Goal: Check status: Check status

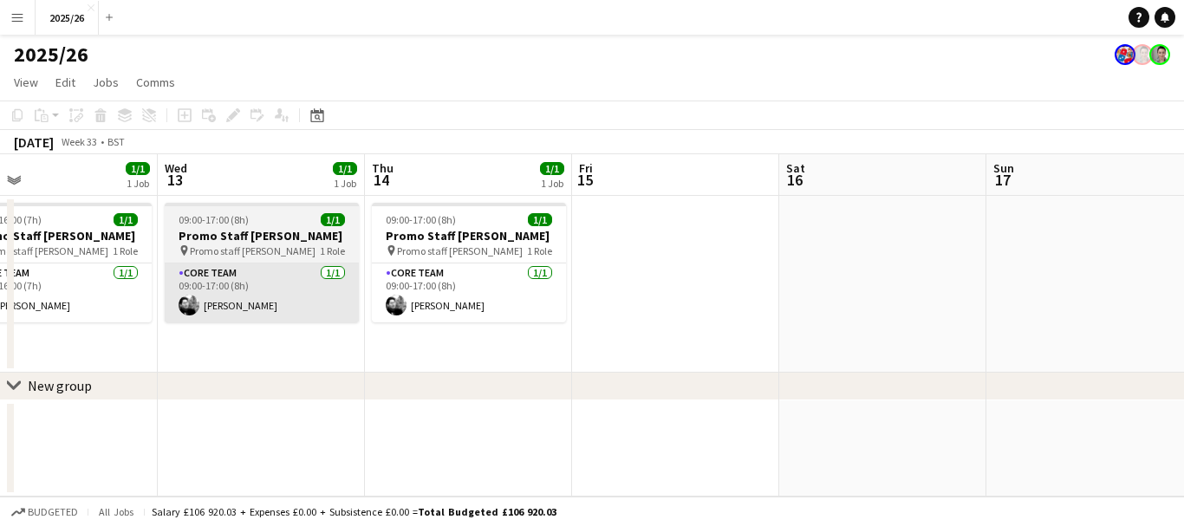
drag, startPoint x: 682, startPoint y: 317, endPoint x: 382, endPoint y: 278, distance: 302.4
click at [264, 285] on app-calendar-viewport "Sat 9 Sun 10 Mon 11 1/1 1 Job Tue 12 1/1 1 Job Wed 13 1/1 1 Job Thu 14 1/1 1 Jo…" at bounding box center [592, 325] width 1184 height 342
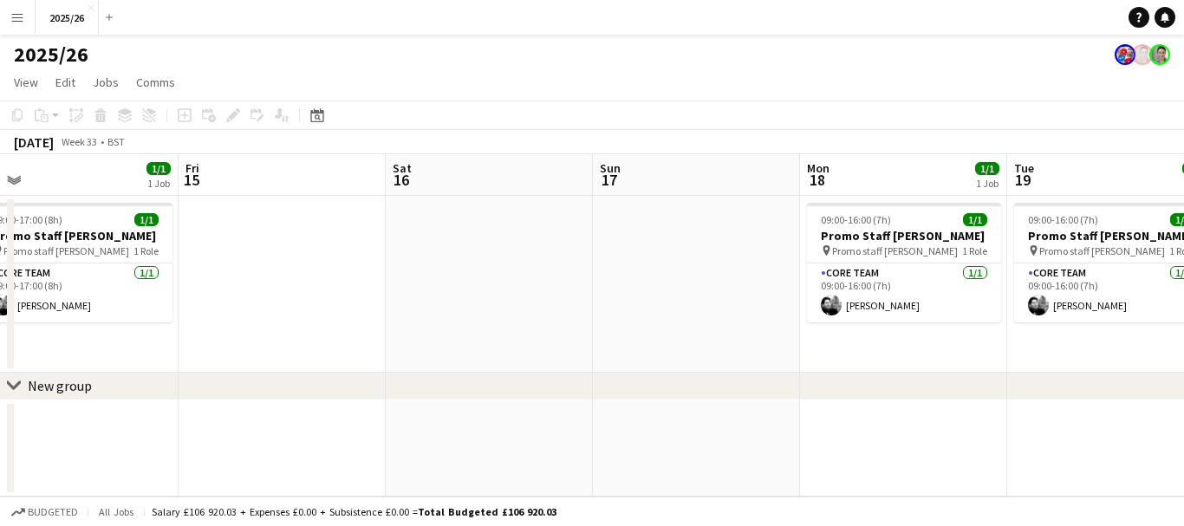
drag, startPoint x: 974, startPoint y: 271, endPoint x: 890, endPoint y: 335, distance: 105.2
click at [296, 328] on app-calendar-viewport "Mon 11 1/1 1 Job Tue 12 1/1 1 Job Wed 13 1/1 1 Job Thu 14 1/1 1 Job Fri 15 Sat …" at bounding box center [592, 325] width 1184 height 342
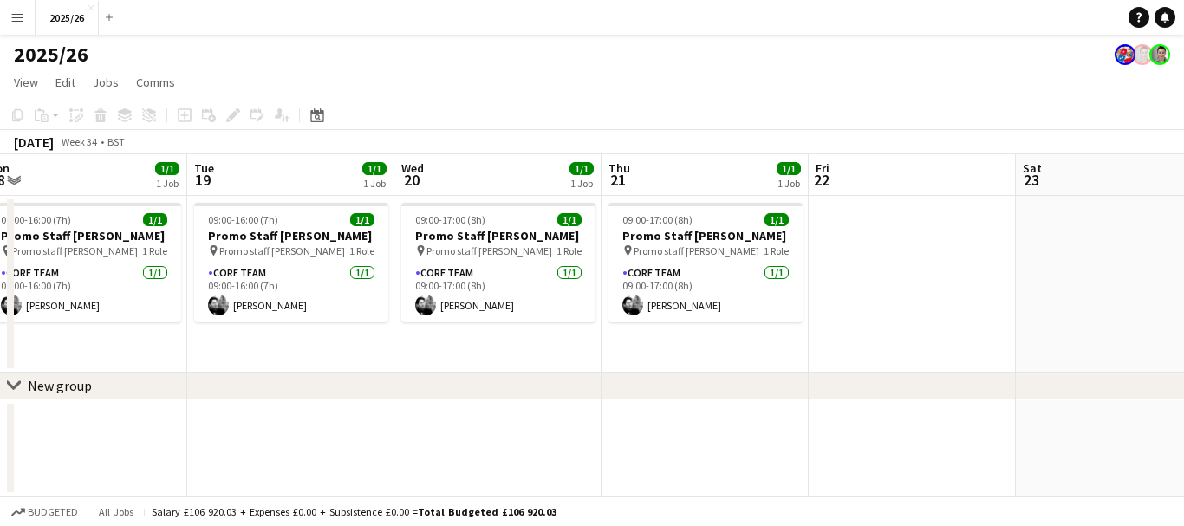
drag, startPoint x: 737, startPoint y: 331, endPoint x: 458, endPoint y: 348, distance: 278.8
click at [458, 348] on app-calendar-viewport "Fri 15 Sat 16 Sun 17 Mon 18 1/1 1 Job Tue 19 1/1 1 Job Wed 20 1/1 1 Job Thu 21 …" at bounding box center [592, 325] width 1184 height 342
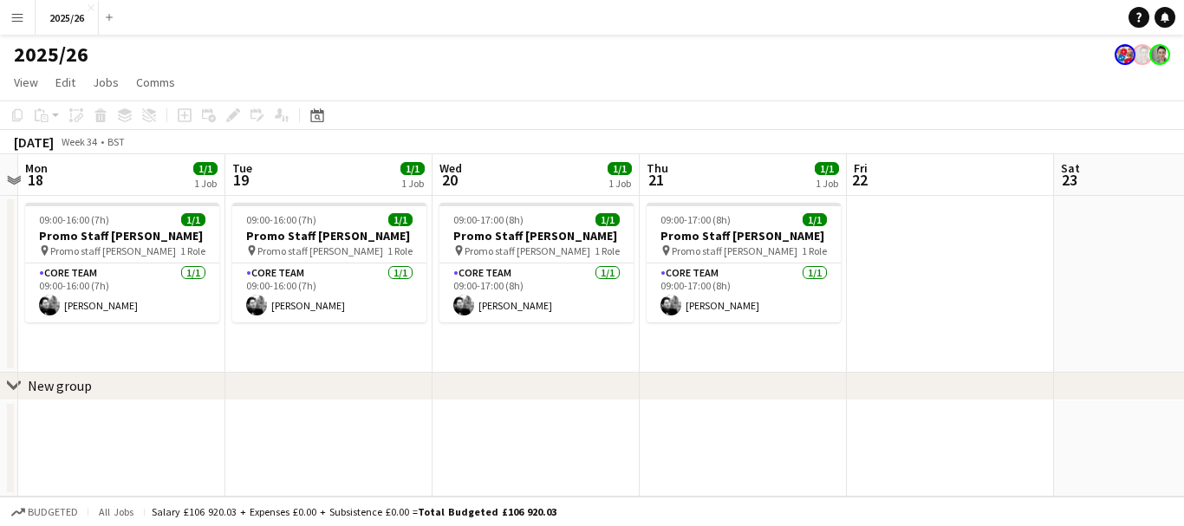
drag, startPoint x: 1027, startPoint y: 308, endPoint x: 527, endPoint y: 348, distance: 501.7
click at [527, 348] on app-calendar-viewport "Fri 15 Sat 16 Sun 17 Mon 18 1/1 1 Job Tue 19 1/1 1 Job Wed 20 1/1 1 Job Thu 21 …" at bounding box center [592, 325] width 1184 height 342
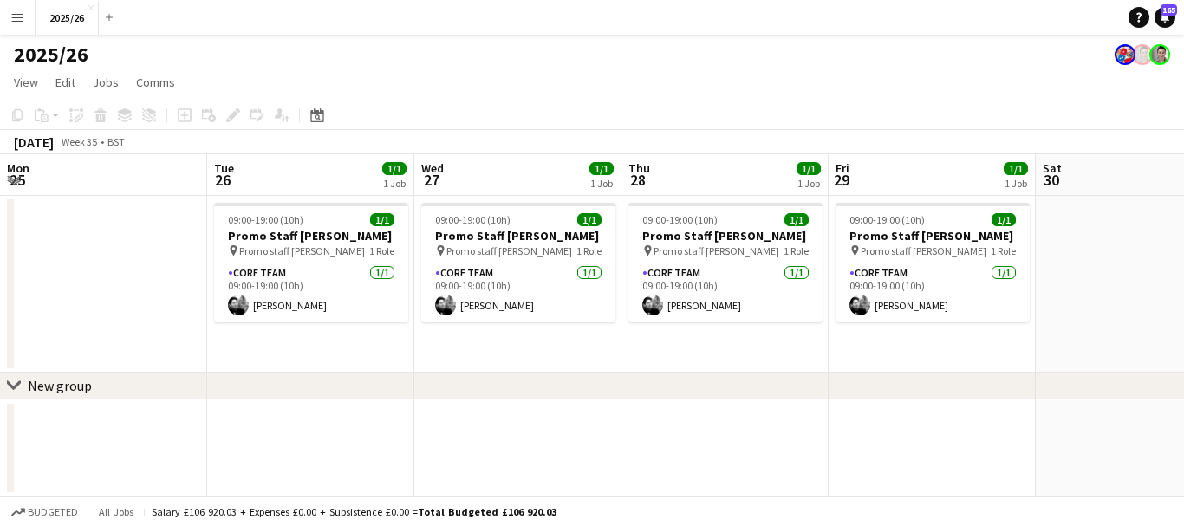
drag, startPoint x: 924, startPoint y: 321, endPoint x: 0, endPoint y: 239, distance: 927.5
click at [0, 239] on app-calendar-viewport "Fri 22 Sat 23 Sun 24 Mon 25 Tue 26 1/1 1 Job Wed 27 1/1 1 Job Thu 28 1/1 1 Job …" at bounding box center [592, 325] width 1184 height 342
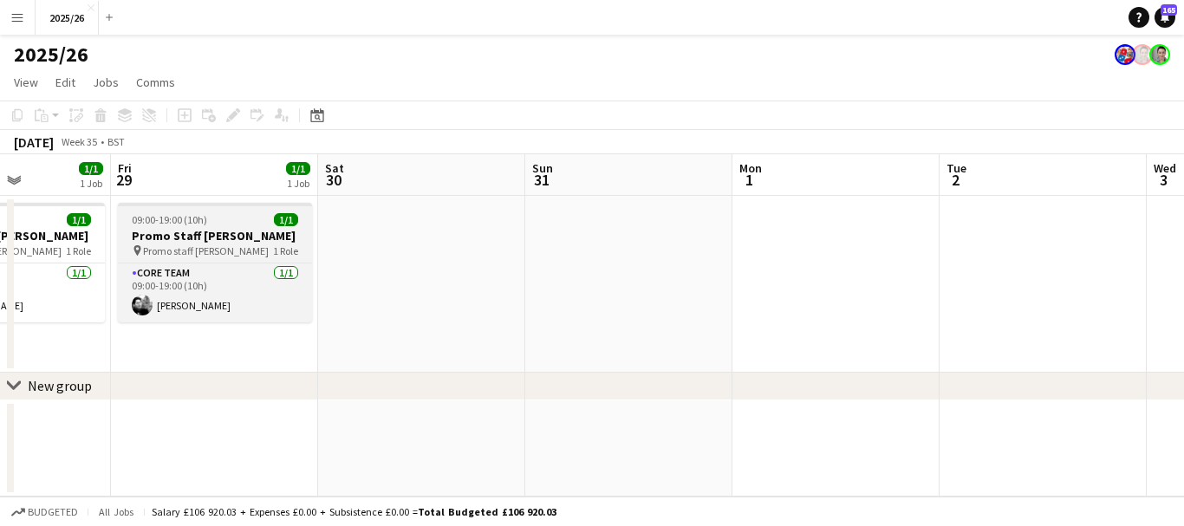
drag, startPoint x: 681, startPoint y: 251, endPoint x: 257, endPoint y: 257, distance: 423.9
click at [8, 276] on div "chevron-right New group Mon 25 Tue 26 1/1 1 Job Wed 27 1/1 1 Job Thu 28 1/1 1 J…" at bounding box center [592, 325] width 1184 height 342
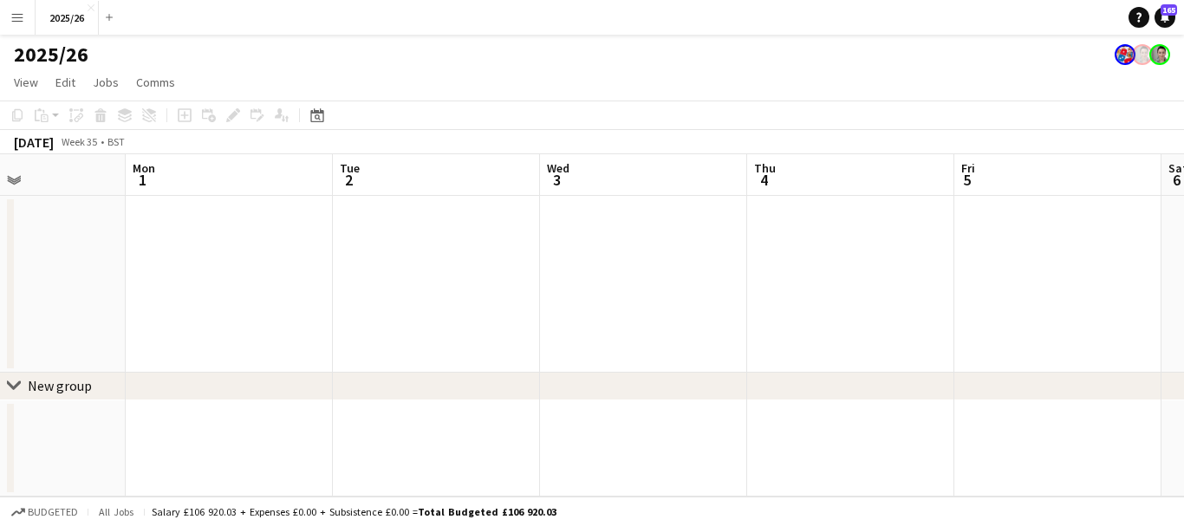
drag, startPoint x: 847, startPoint y: 288, endPoint x: 161, endPoint y: 314, distance: 686.1
click at [161, 314] on app-calendar-viewport "Fri 29 1/1 1 Job Sat 30 Sun 31 Mon 1 Tue 2 Wed 3 Thu 4 Fri 5 Sat 6 Sun 7 Mon 8 …" at bounding box center [592, 325] width 1184 height 342
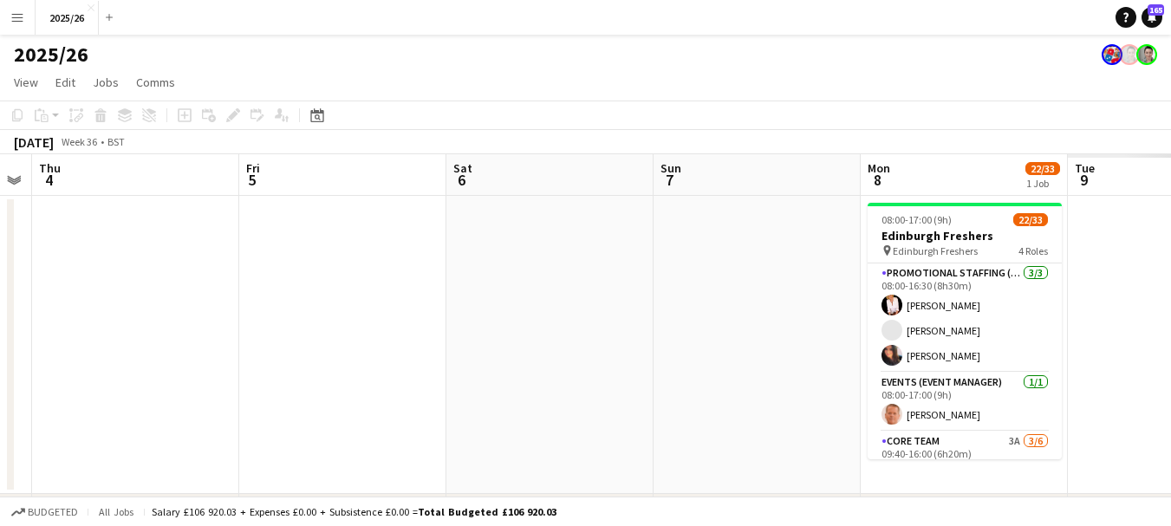
drag, startPoint x: 851, startPoint y: 256, endPoint x: 244, endPoint y: 294, distance: 607.9
click at [211, 299] on app-calendar-viewport "Mon 1 Tue 2 Wed 3 Thu 4 Fri 5 Sat 6 Sun 7 Mon 8 22/33 1 Job Tue 9 Wed 10 Thu 11…" at bounding box center [585, 363] width 1171 height 419
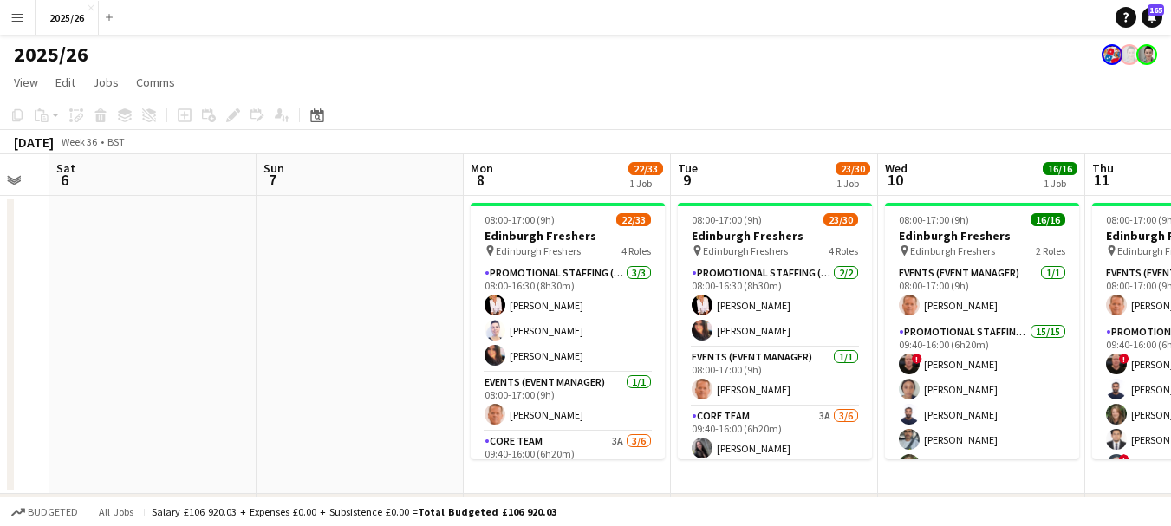
drag, startPoint x: 1018, startPoint y: 257, endPoint x: 524, endPoint y: 295, distance: 494.6
click at [434, 303] on app-calendar-viewport "Wed 3 Thu 4 Fri 5 Sat 6 Sun 7 Mon 8 22/33 1 Job Tue 9 23/30 1 Job Wed 10 16/16 …" at bounding box center [585, 363] width 1171 height 419
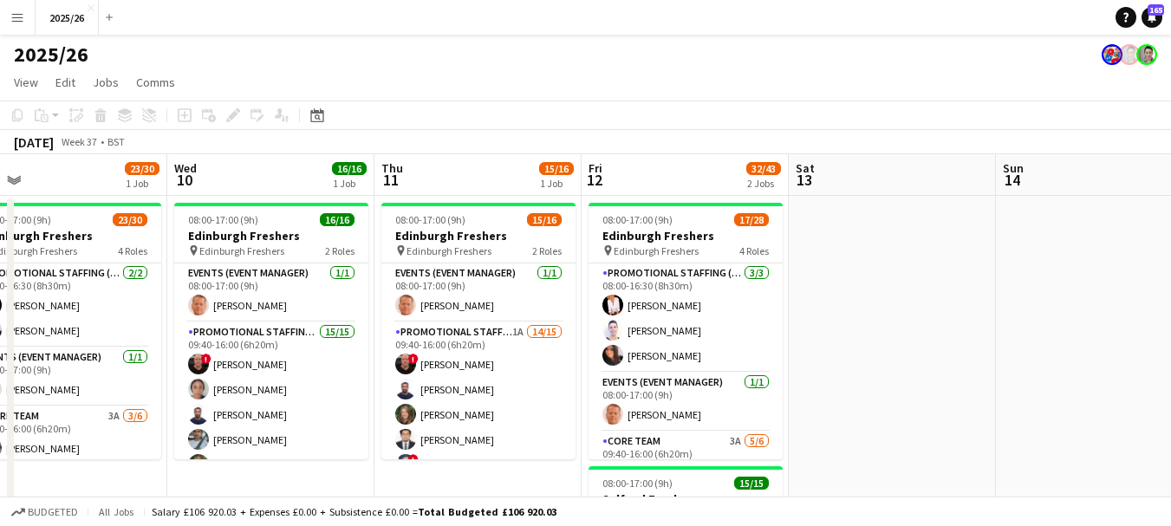
drag, startPoint x: 986, startPoint y: 294, endPoint x: 688, endPoint y: 310, distance: 298.6
click at [463, 355] on app-calendar-viewport "Sat 6 Sun 7 Mon 8 22/33 1 Job Tue 9 23/30 1 Job Wed 10 16/16 1 Job Thu 11 15/16…" at bounding box center [585, 495] width 1171 height 683
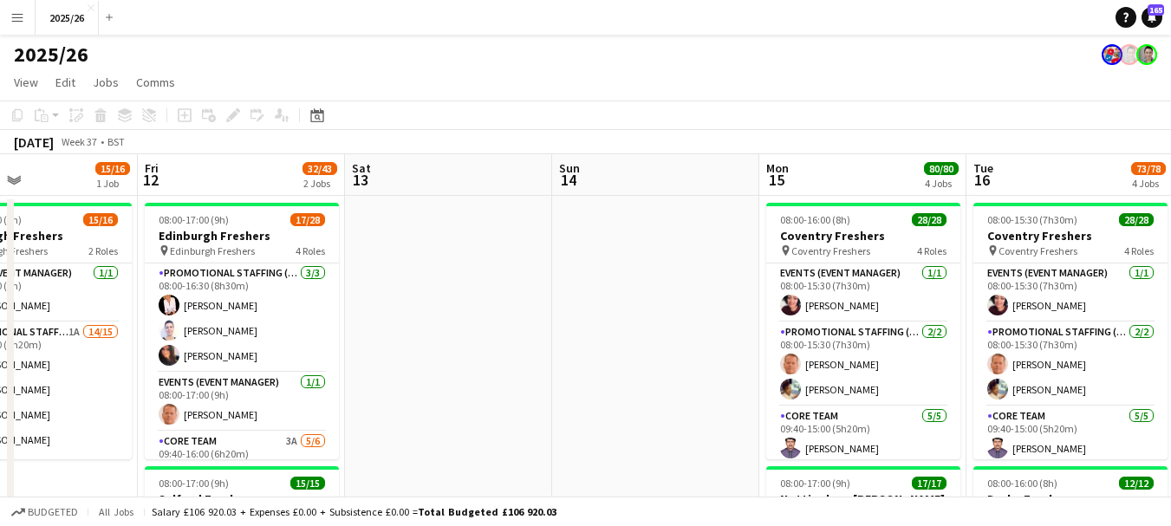
drag, startPoint x: 836, startPoint y: 297, endPoint x: 590, endPoint y: 329, distance: 247.4
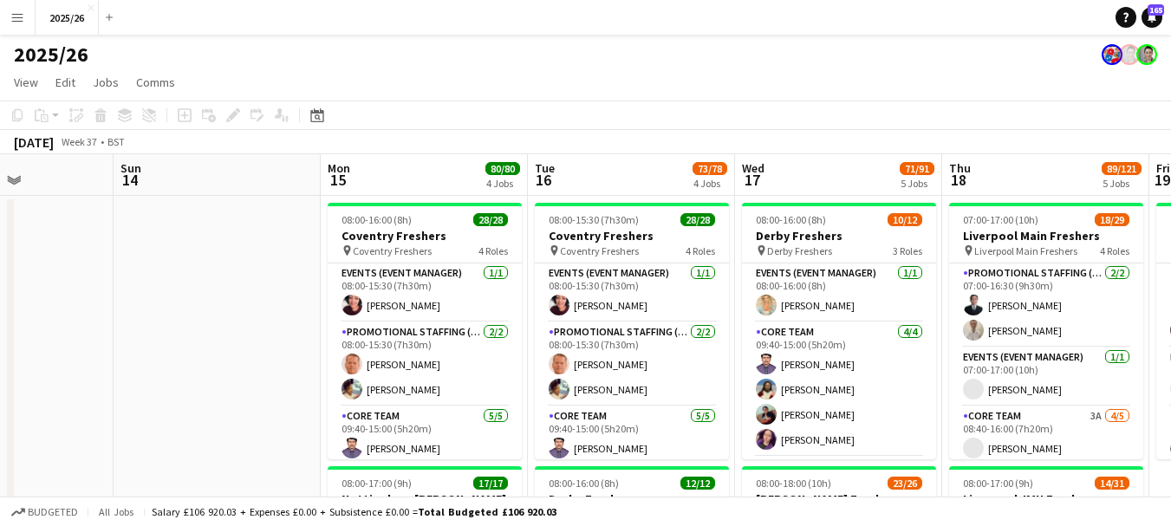
scroll to position [0, 525]
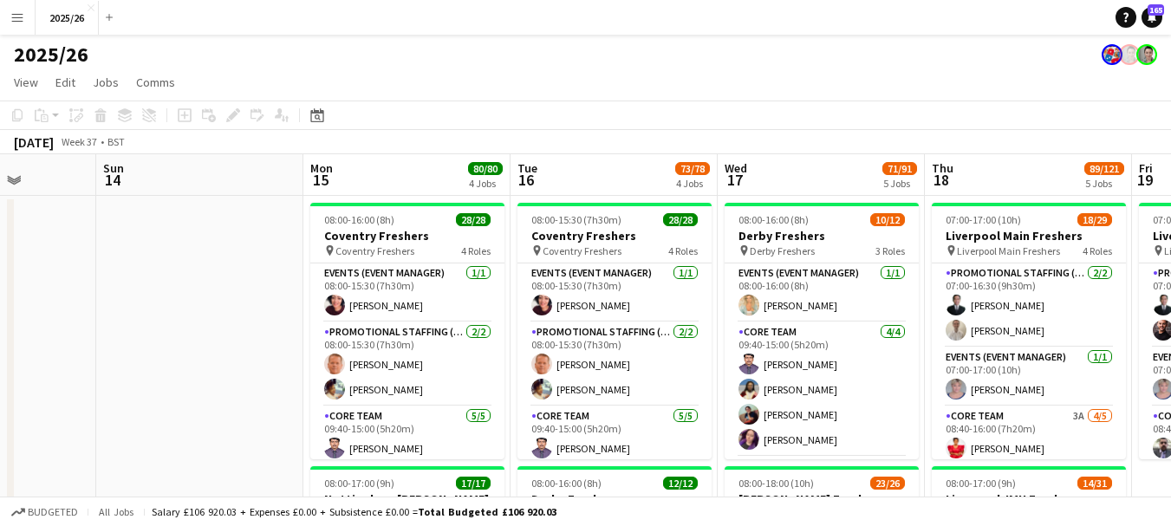
drag, startPoint x: 678, startPoint y: 338, endPoint x: 116, endPoint y: 393, distance: 564.4
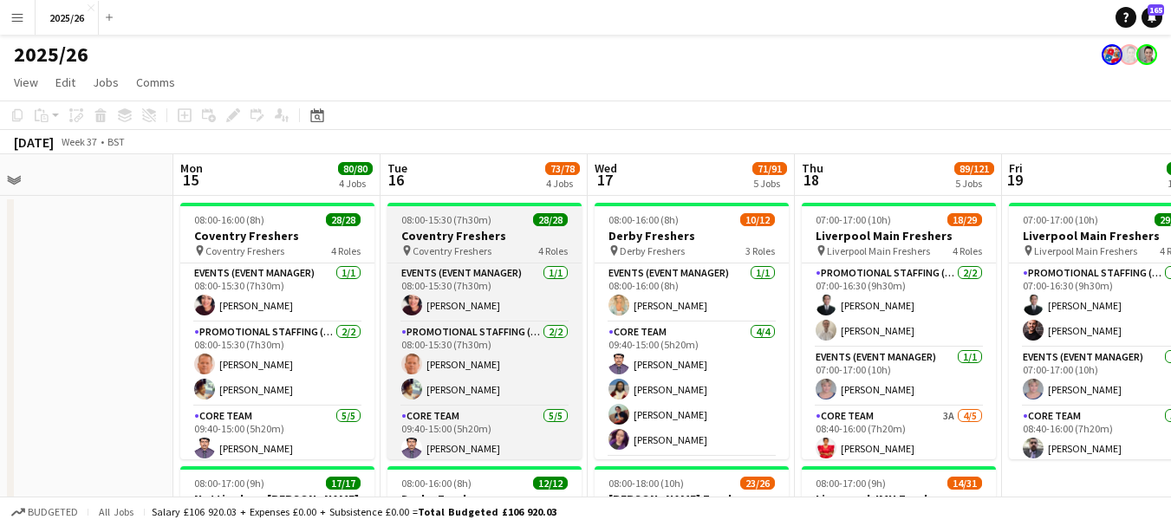
scroll to position [172, 0]
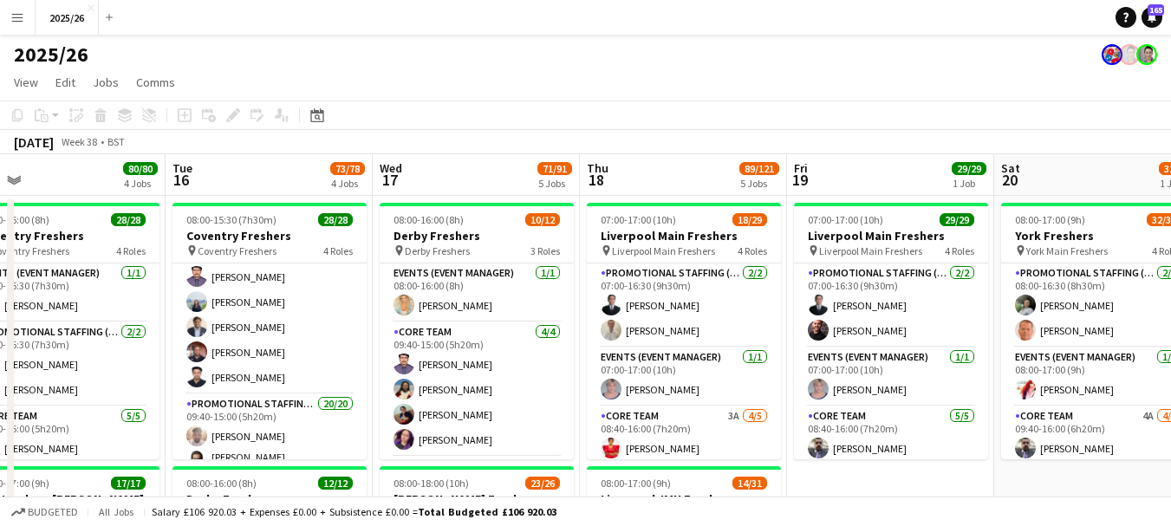
drag, startPoint x: 953, startPoint y: 303, endPoint x: 745, endPoint y: 278, distance: 210.4
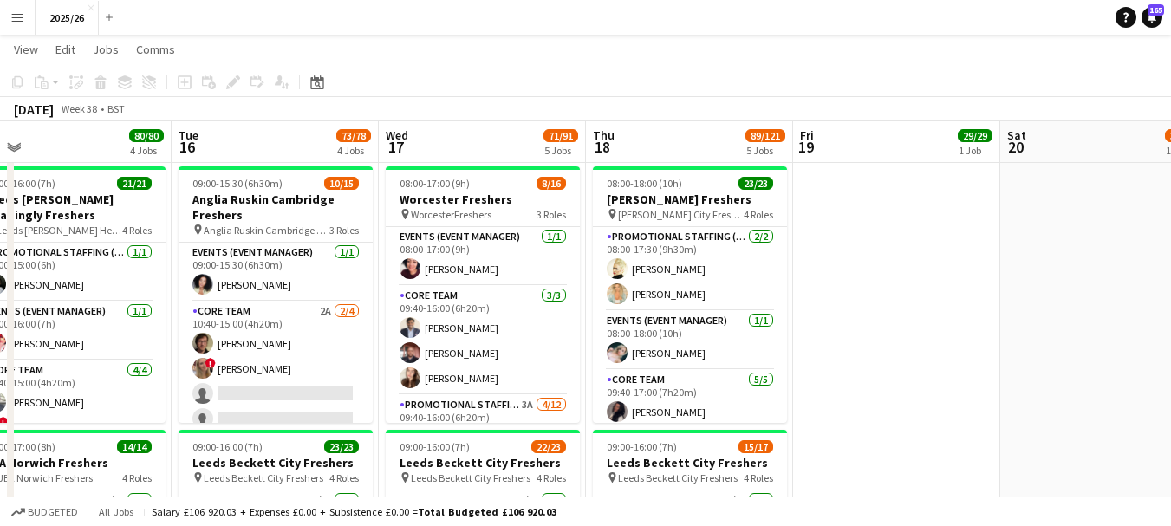
scroll to position [565, 0]
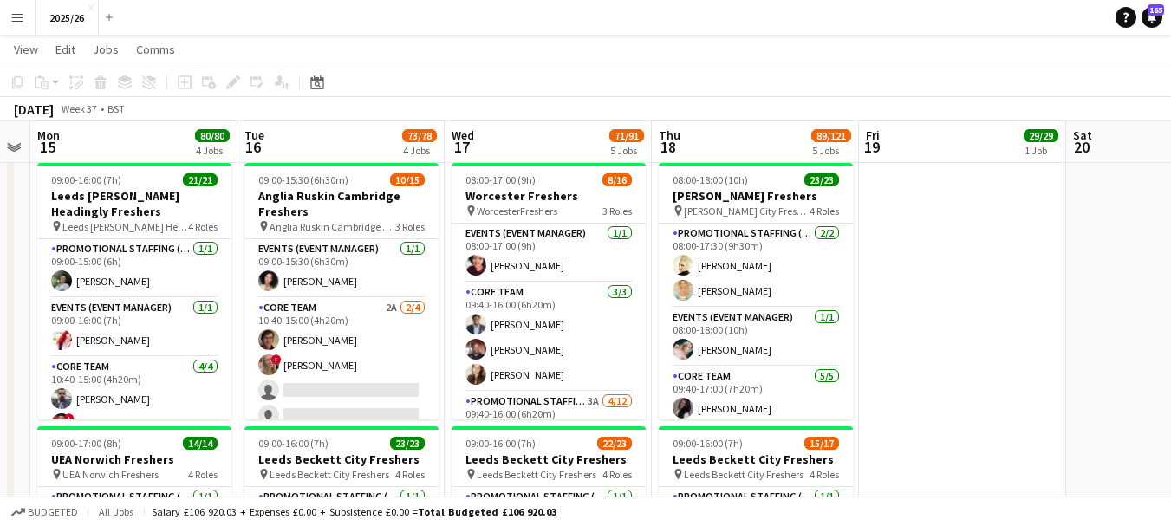
drag, startPoint x: 863, startPoint y: 278, endPoint x: 936, endPoint y: 276, distance: 72.8
click at [937, 268] on app-calendar-viewport "Sat 13 Sun 14 Mon 15 80/80 4 Jobs Tue 16 73/78 4 Jobs Wed 17 71/91 5 Jobs Thu 1…" at bounding box center [585, 414] width 1171 height 1822
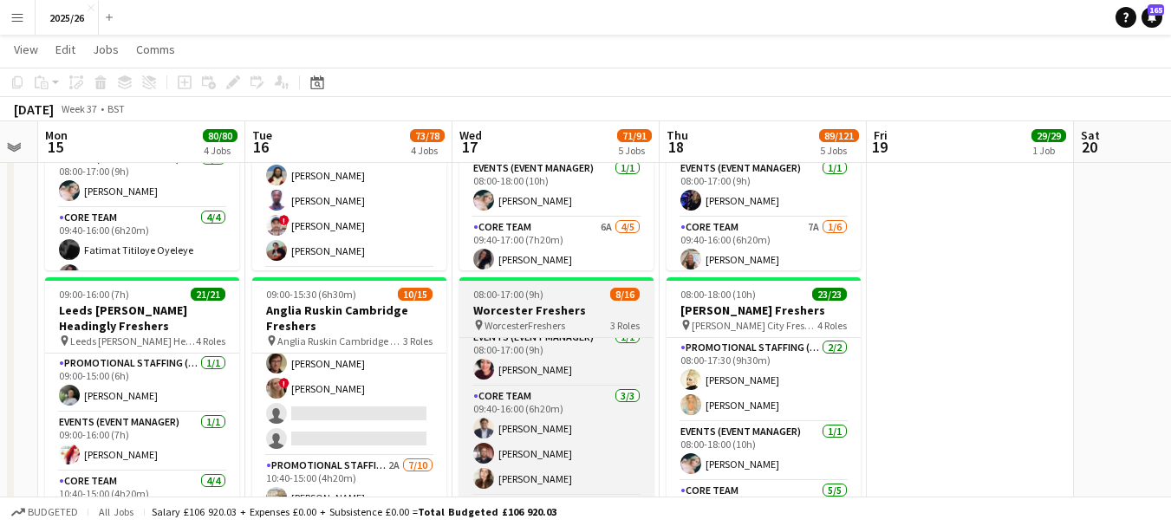
scroll to position [0, 0]
